Goal: Navigation & Orientation: Find specific page/section

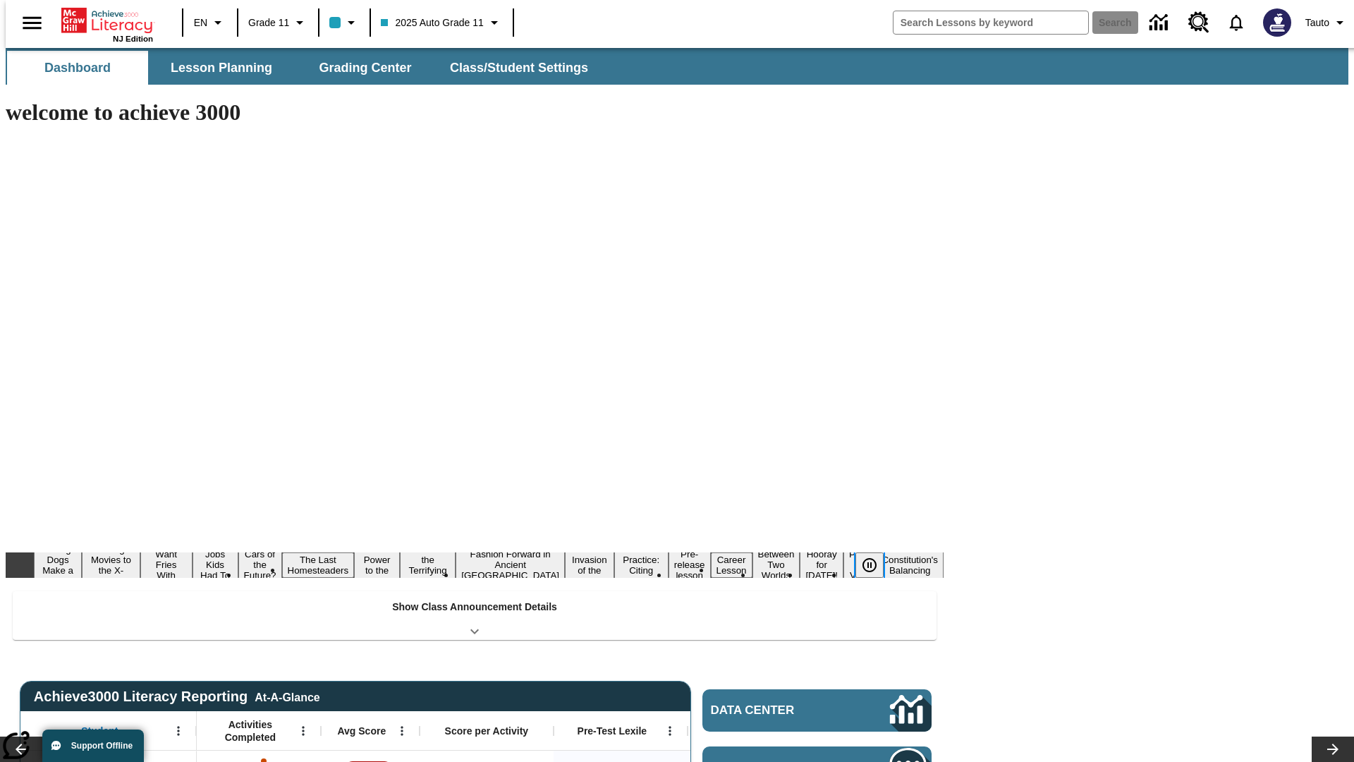
click at [875, 557] on icon "Pause" at bounding box center [869, 565] width 17 height 17
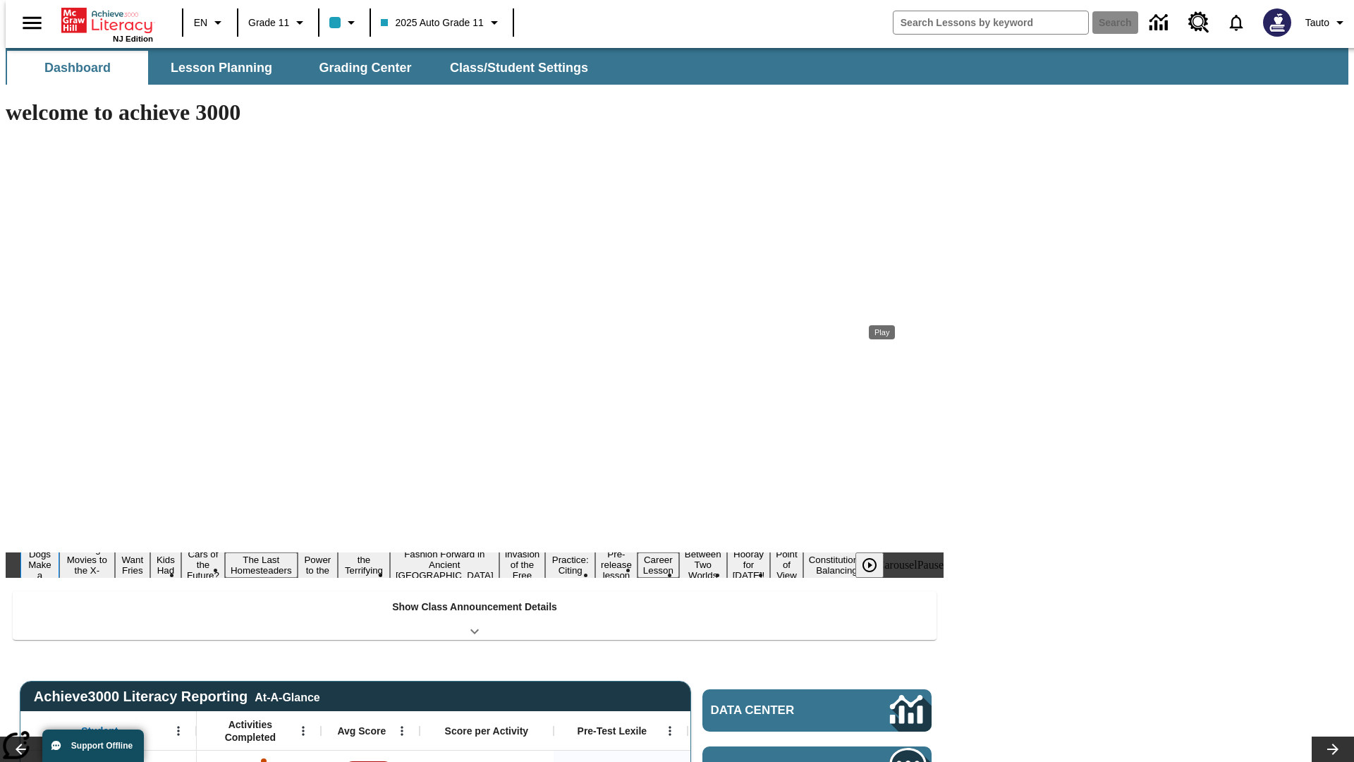
click at [59, 537] on button "Diving Dogs Make a Splash" at bounding box center [39, 565] width 39 height 56
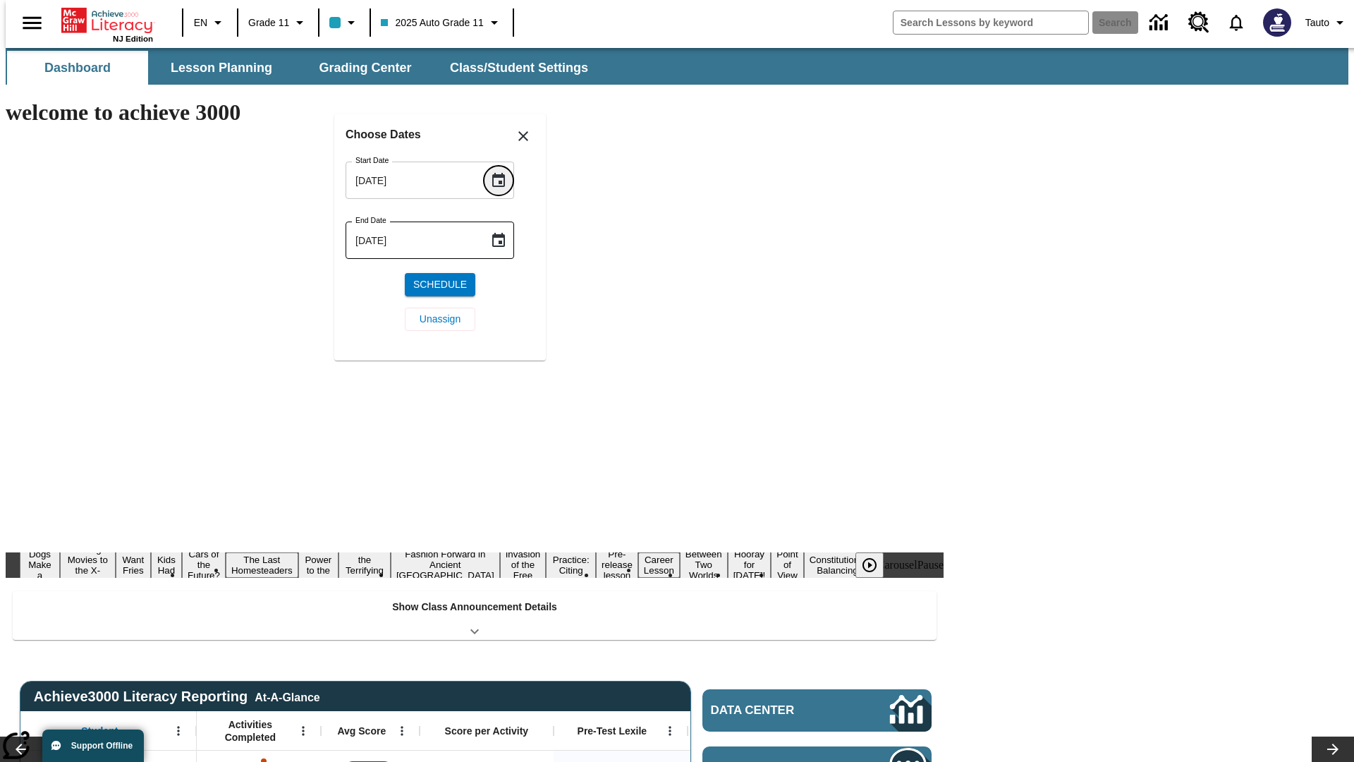
click at [504, 180] on icon "Choose date, selected date is Aug 20, 2025" at bounding box center [498, 180] width 13 height 14
